Goal: Task Accomplishment & Management: Manage account settings

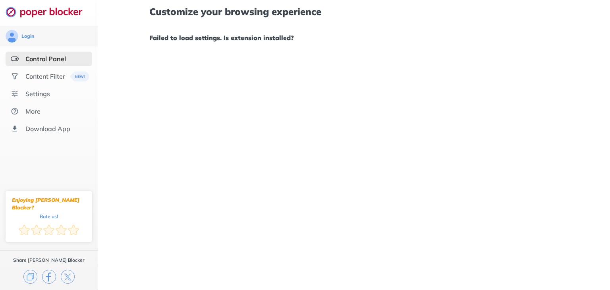
click at [63, 58] on div "Control Panel" at bounding box center [45, 59] width 40 height 8
click at [65, 57] on div "Control Panel" at bounding box center [45, 59] width 40 height 8
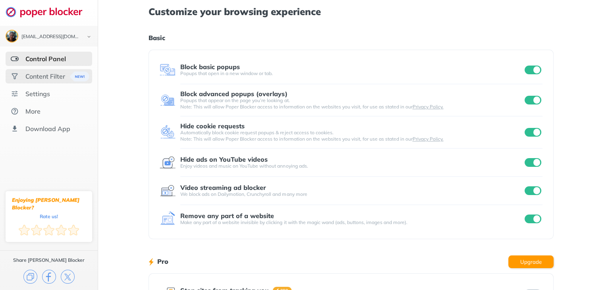
click at [39, 76] on div "Content Filter" at bounding box center [45, 76] width 40 height 8
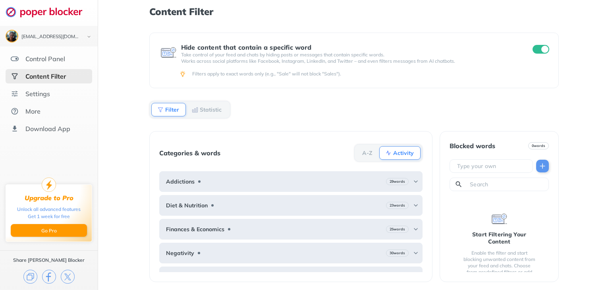
click at [603, 36] on div "Content Filter Hide content that contain a specific word Take control of your f…" at bounding box center [354, 145] width 512 height 290
click at [259, 102] on div "Hide content that contain a specific word Take control of your feed and chats b…" at bounding box center [353, 161] width 409 height 257
click at [50, 96] on div "Settings" at bounding box center [49, 94] width 87 height 14
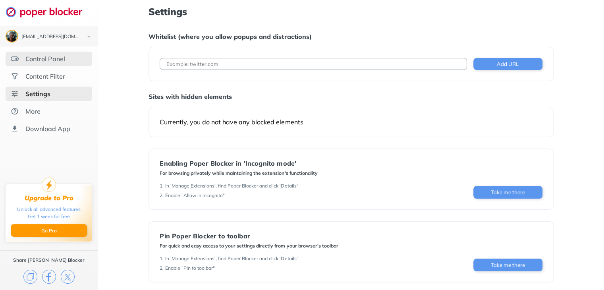
click at [62, 65] on div "Control Panel" at bounding box center [49, 59] width 87 height 14
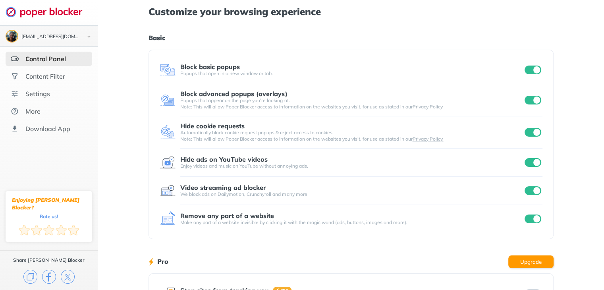
click at [86, 34] on img at bounding box center [89, 37] width 10 height 8
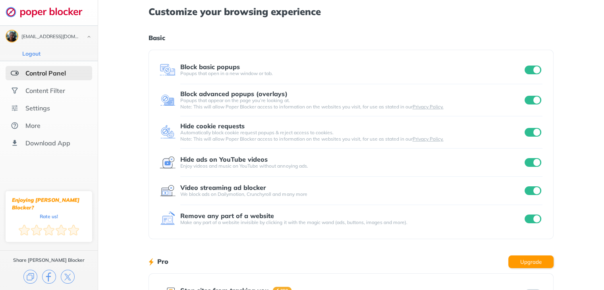
click at [86, 34] on img at bounding box center [89, 37] width 10 height 8
